Goal: Task Accomplishment & Management: Manage account settings

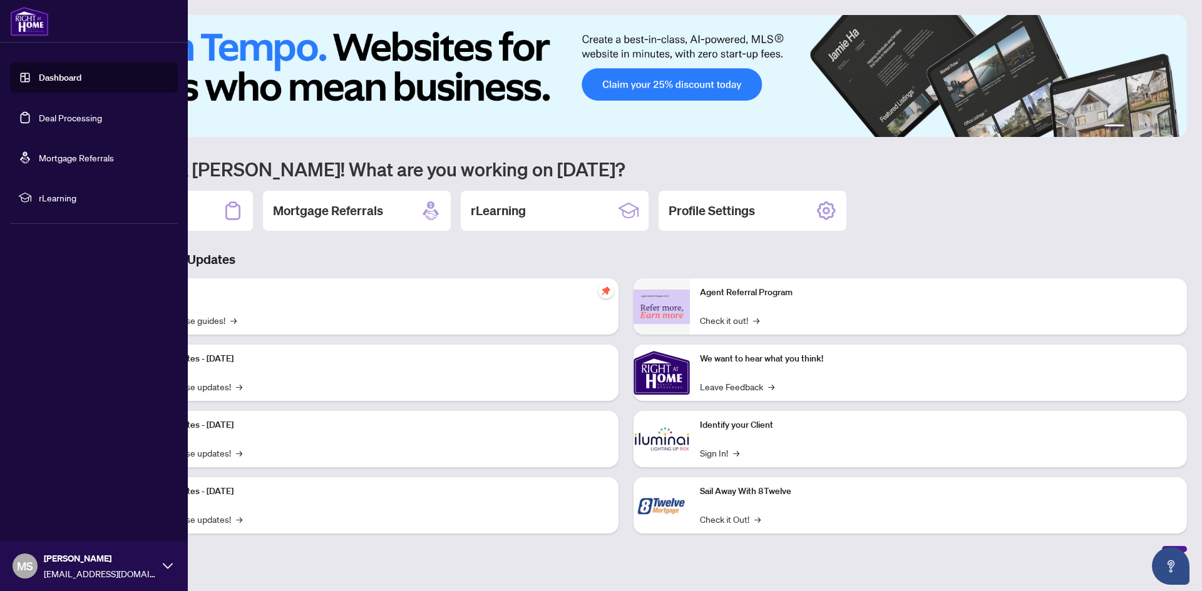
click at [39, 119] on link "Deal Processing" at bounding box center [70, 117] width 63 height 11
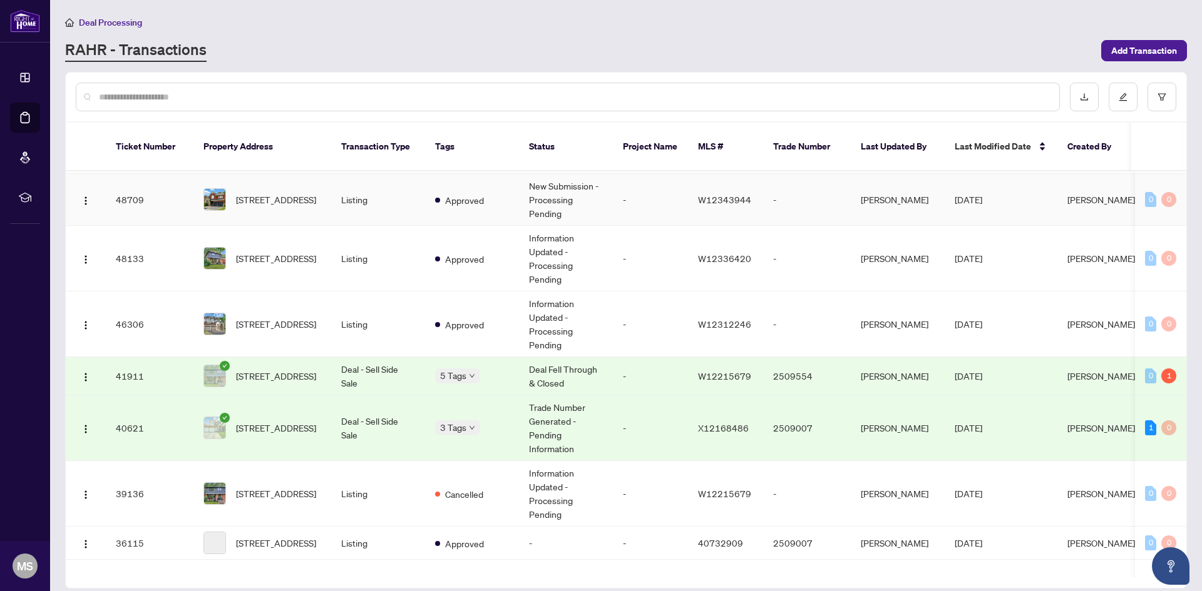
scroll to position [125, 0]
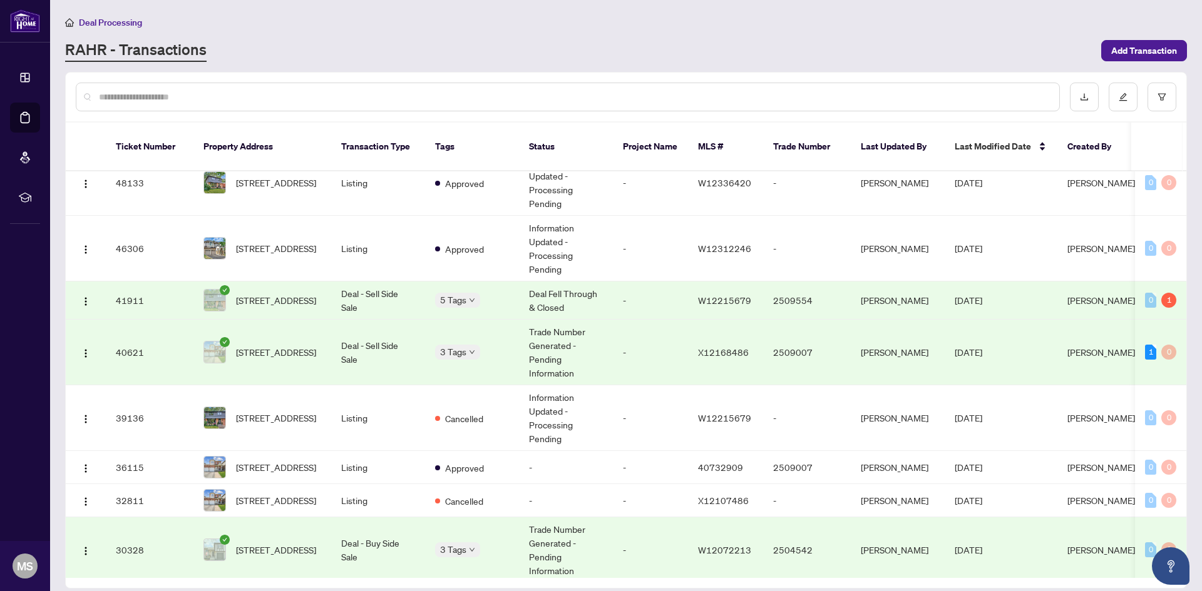
click at [426, 288] on td "5 Tags" at bounding box center [472, 301] width 94 height 38
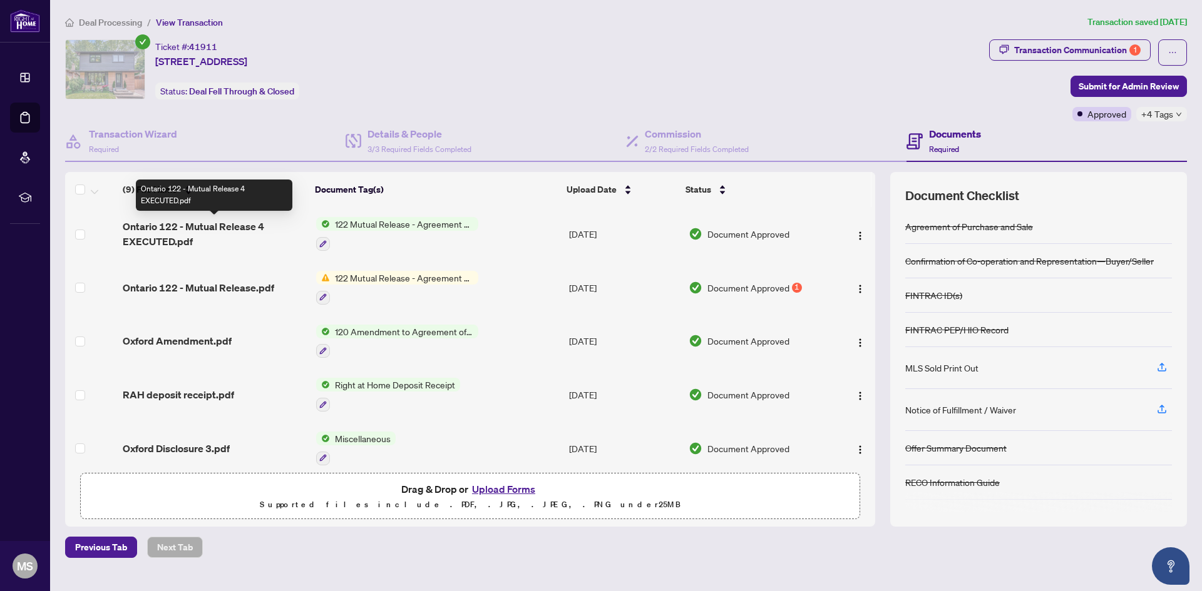
click at [188, 228] on span "Ontario 122 - Mutual Release 4 EXECUTED.pdf" at bounding box center [214, 234] width 183 height 30
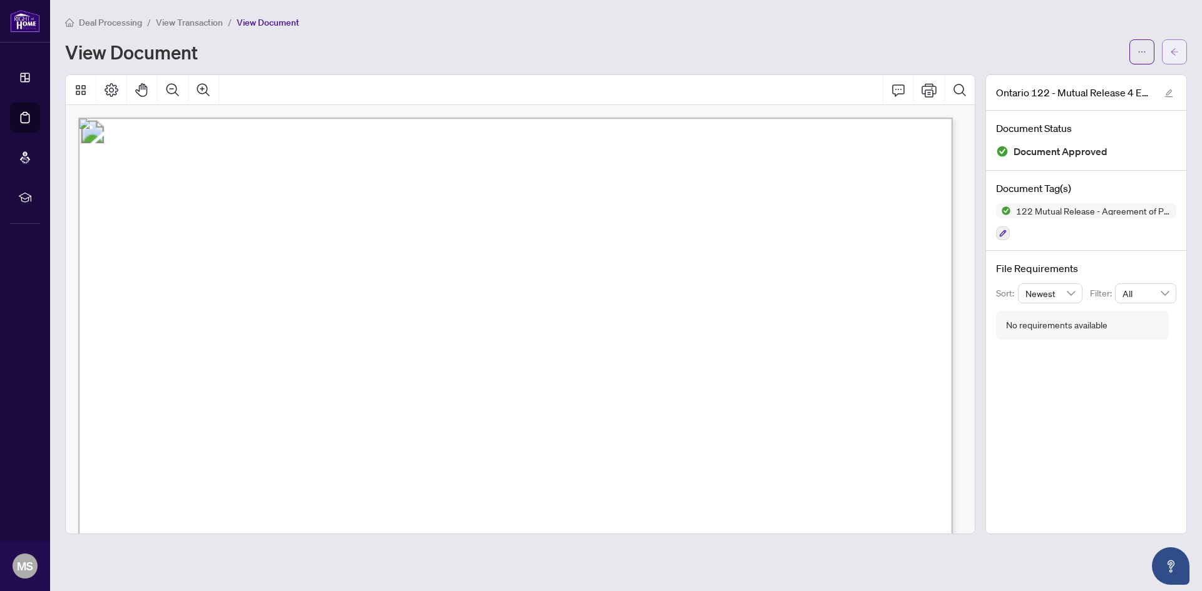
click at [1181, 56] on button "button" at bounding box center [1174, 51] width 25 height 25
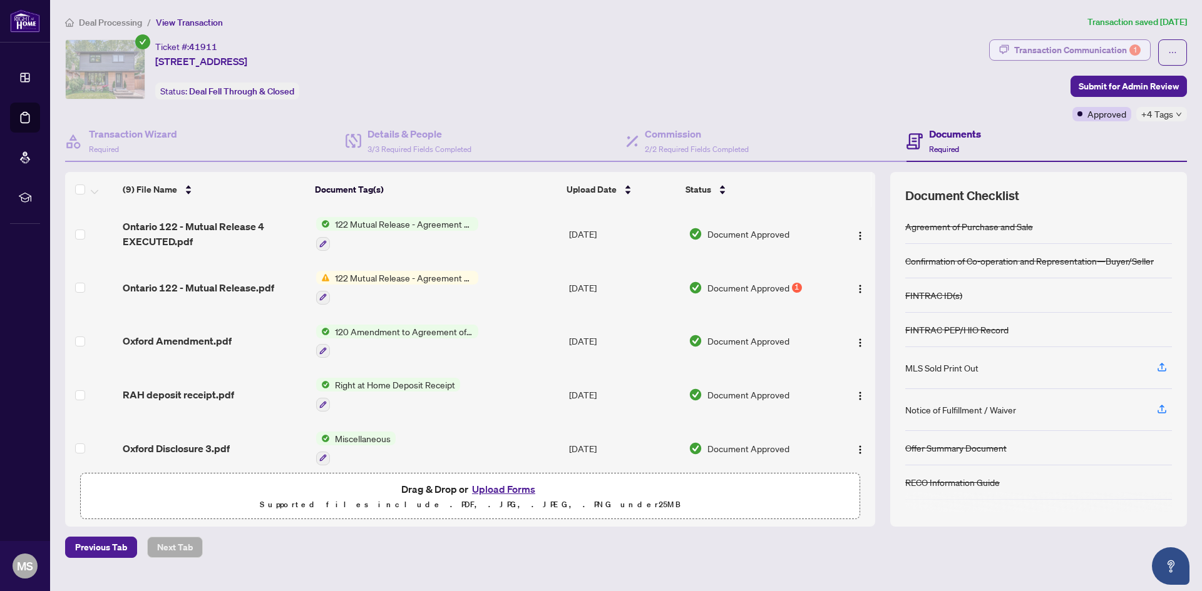
click at [1037, 49] on div "Transaction Communication 1" at bounding box center [1077, 50] width 126 height 20
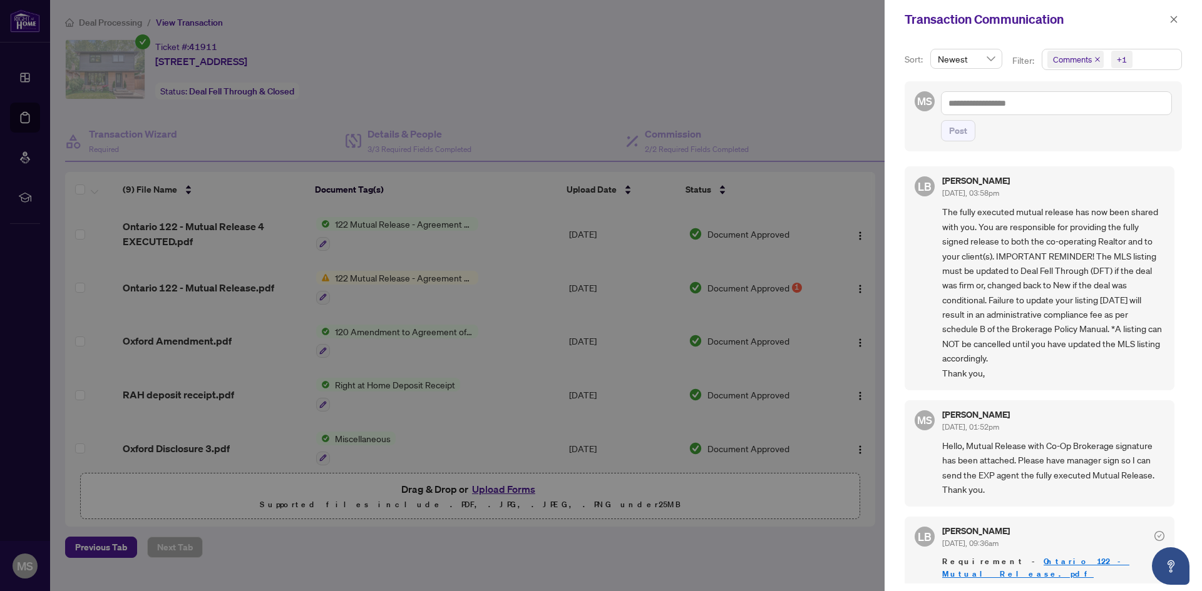
click at [735, 95] on div at bounding box center [601, 295] width 1202 height 591
click at [1177, 17] on icon "close" at bounding box center [1173, 19] width 7 height 7
